Goal: Information Seeking & Learning: Check status

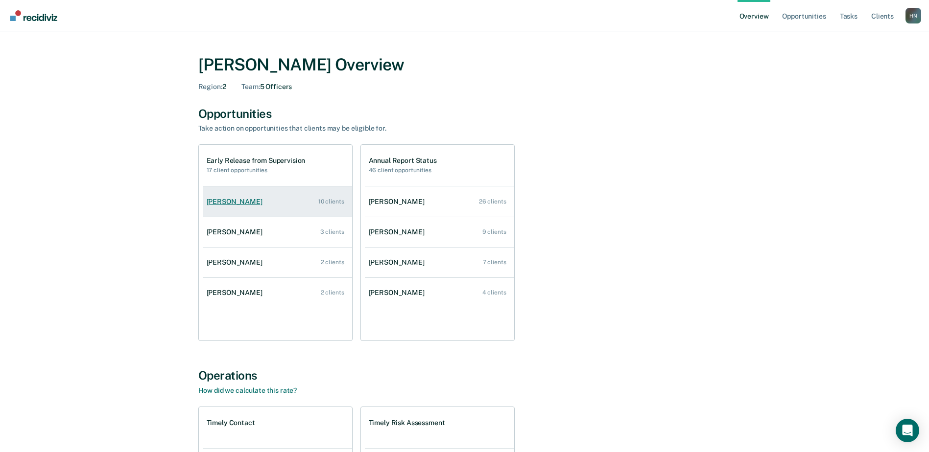
click at [271, 197] on link "[PERSON_NAME] 10 clients" at bounding box center [277, 202] width 149 height 28
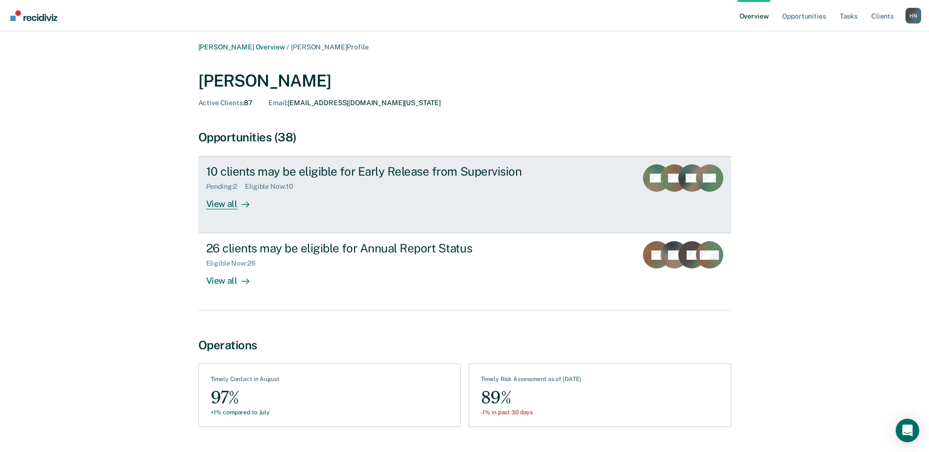
click at [231, 205] on div "View all" at bounding box center [233, 200] width 55 height 19
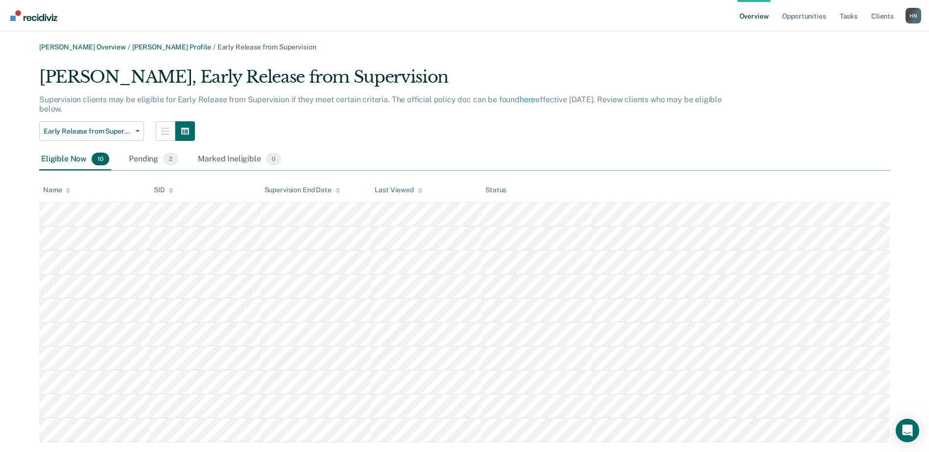
click at [708, 127] on div "Early Release from Supervision Annual Report Status Early Release from Supervis…" at bounding box center [387, 131] width 697 height 20
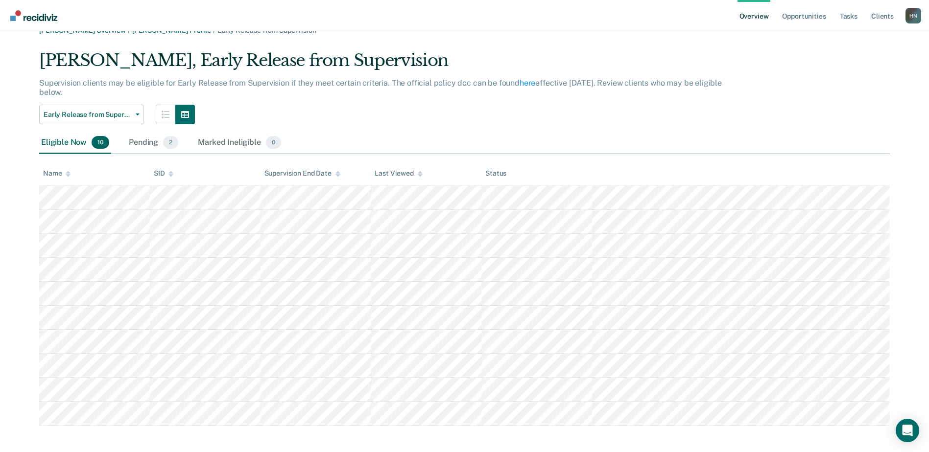
scroll to position [22, 0]
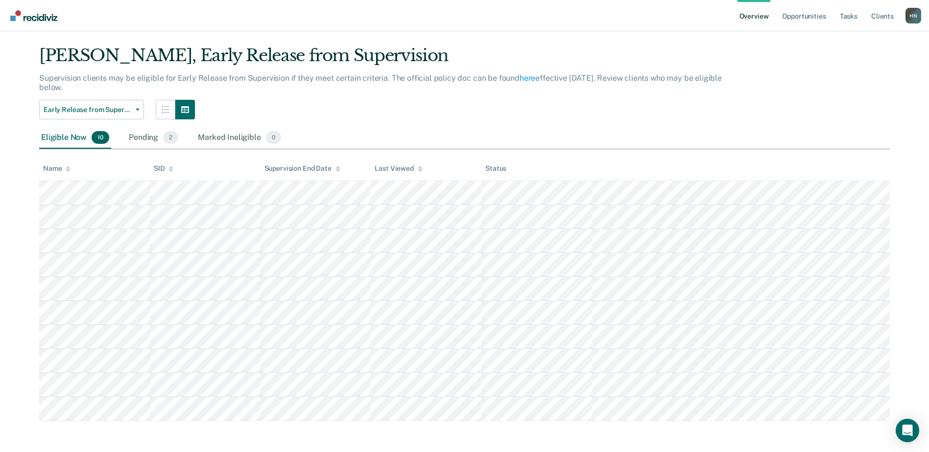
click at [4, 180] on main "[PERSON_NAME] Overview / [PERSON_NAME] Profile / Early Release from Supervision…" at bounding box center [464, 231] width 929 height 443
click at [736, 114] on div "Early Release from Supervision Annual Report Status Early Release from Supervis…" at bounding box center [387, 110] width 697 height 20
click at [829, 156] on div "[PERSON_NAME], Early Release from Supervision Supervision clients may be eligib…" at bounding box center [464, 234] width 851 height 376
click at [666, 104] on div "Early Release from Supervision Annual Report Status Early Release from Supervis…" at bounding box center [387, 110] width 697 height 20
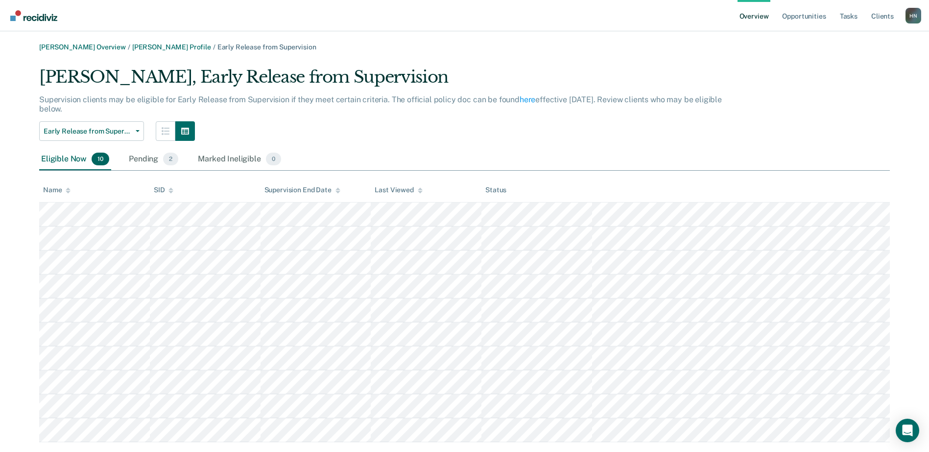
click at [544, 131] on div "Early Release from Supervision Annual Report Status Early Release from Supervis…" at bounding box center [387, 131] width 697 height 20
drag, startPoint x: 824, startPoint y: 0, endPoint x: 578, endPoint y: 144, distance: 285.1
click at [563, 143] on div "[PERSON_NAME], Early Release from Supervision Supervision clients may be eligib…" at bounding box center [464, 255] width 851 height 376
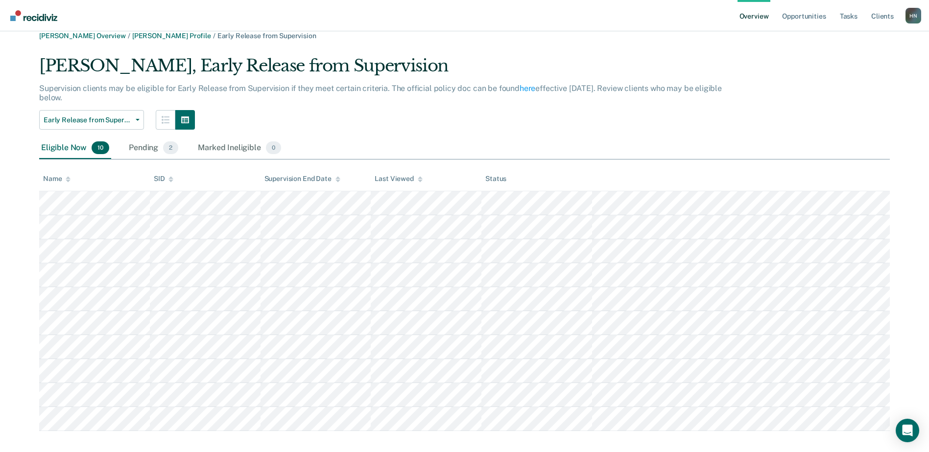
scroll to position [22, 0]
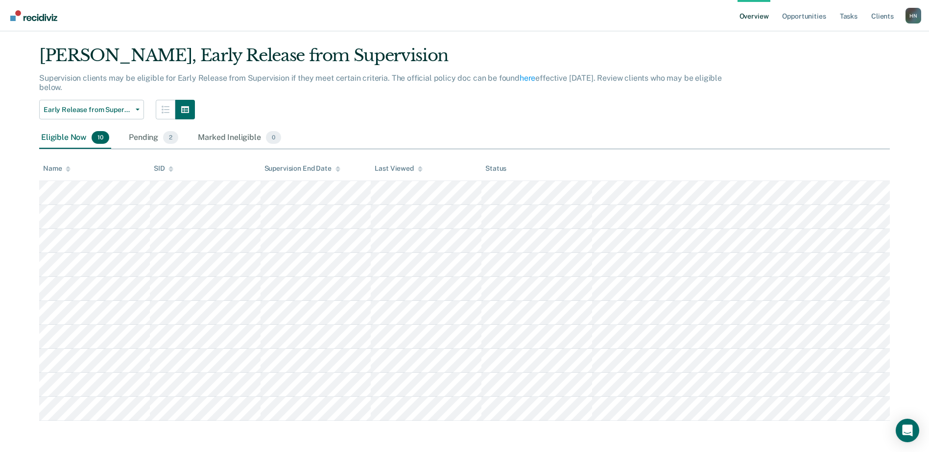
drag, startPoint x: 931, startPoint y: 0, endPoint x: 643, endPoint y: 146, distance: 322.6
click at [642, 153] on div "[PERSON_NAME], Early Release from Supervision Supervision clients may be eligib…" at bounding box center [464, 234] width 851 height 376
click at [86, 110] on span "Early Release from Supervision" at bounding box center [88, 110] width 88 height 8
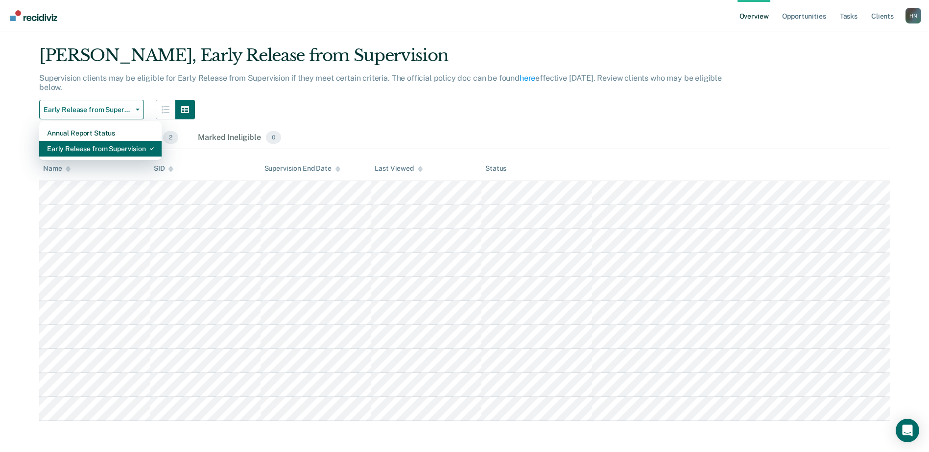
click at [105, 149] on div "Early Release from Supervision" at bounding box center [100, 149] width 107 height 16
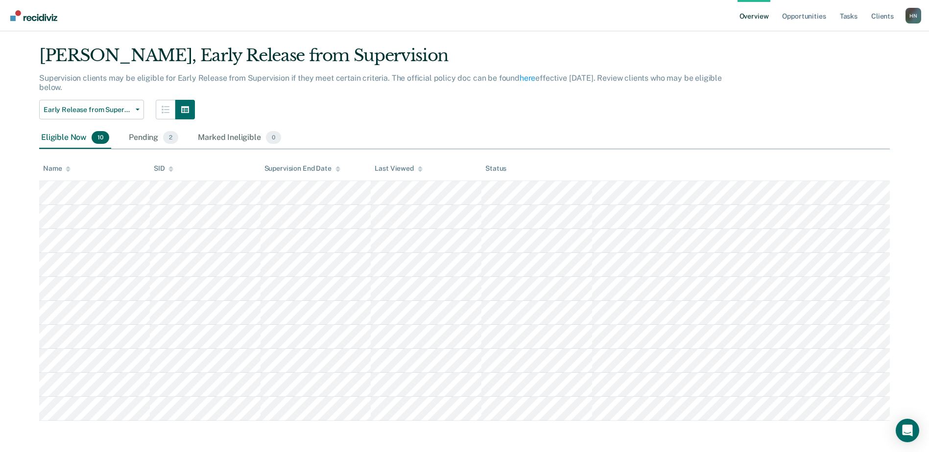
click at [329, 115] on div "Early Release from Supervision Annual Report Status Early Release from Supervis…" at bounding box center [387, 110] width 697 height 20
click at [87, 111] on span "Early Release from Supervision" at bounding box center [88, 110] width 88 height 8
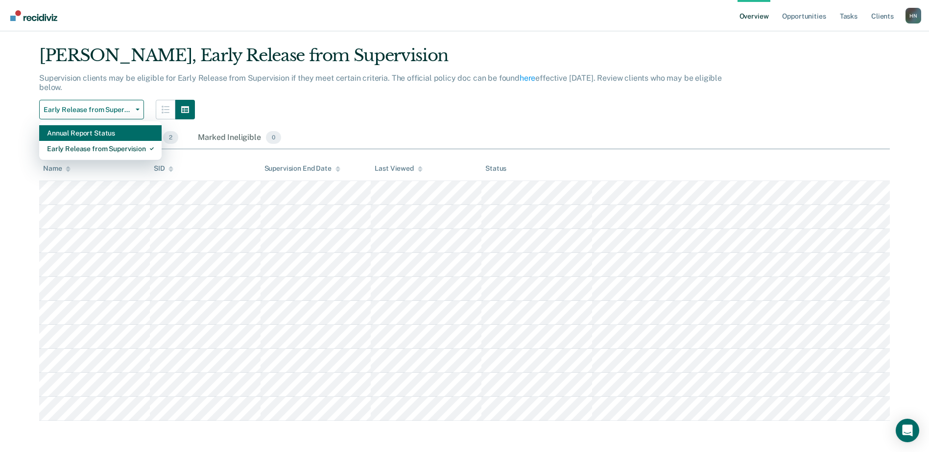
click at [90, 133] on div "Annual Report Status" at bounding box center [100, 133] width 107 height 16
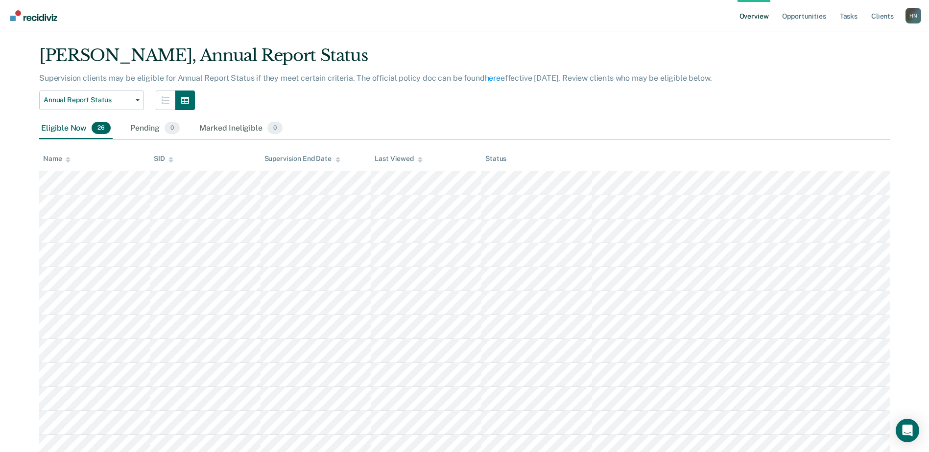
click at [667, 127] on div "Eligible Now 26 Pending 0 Marked Ineligible 0" at bounding box center [464, 129] width 851 height 22
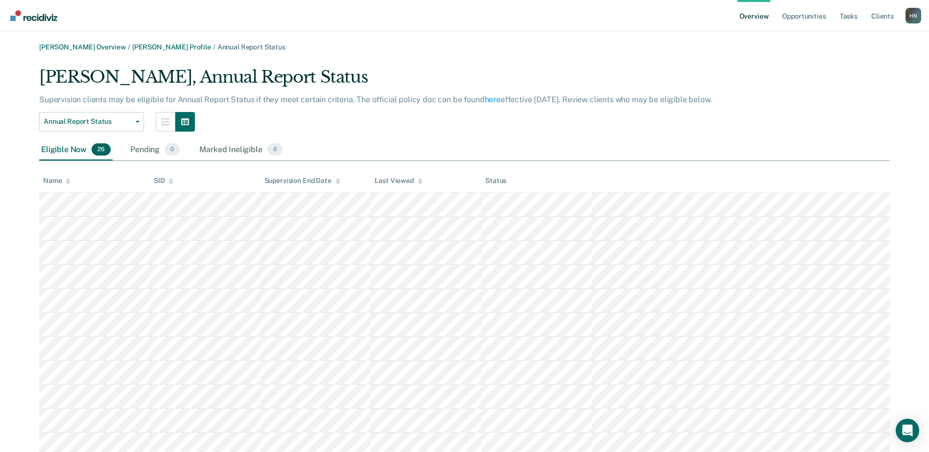
click at [824, 105] on div "[PERSON_NAME], Annual Report Status Supervision clients may be eligible for Ann…" at bounding box center [464, 442] width 851 height 750
drag, startPoint x: 838, startPoint y: 0, endPoint x: 672, endPoint y: 23, distance: 167.0
click at [623, 51] on div "[PERSON_NAME] Overview / [PERSON_NAME] Profile / Annual Report Status [PERSON_N…" at bounding box center [464, 430] width 905 height 774
